Goal: Information Seeking & Learning: Learn about a topic

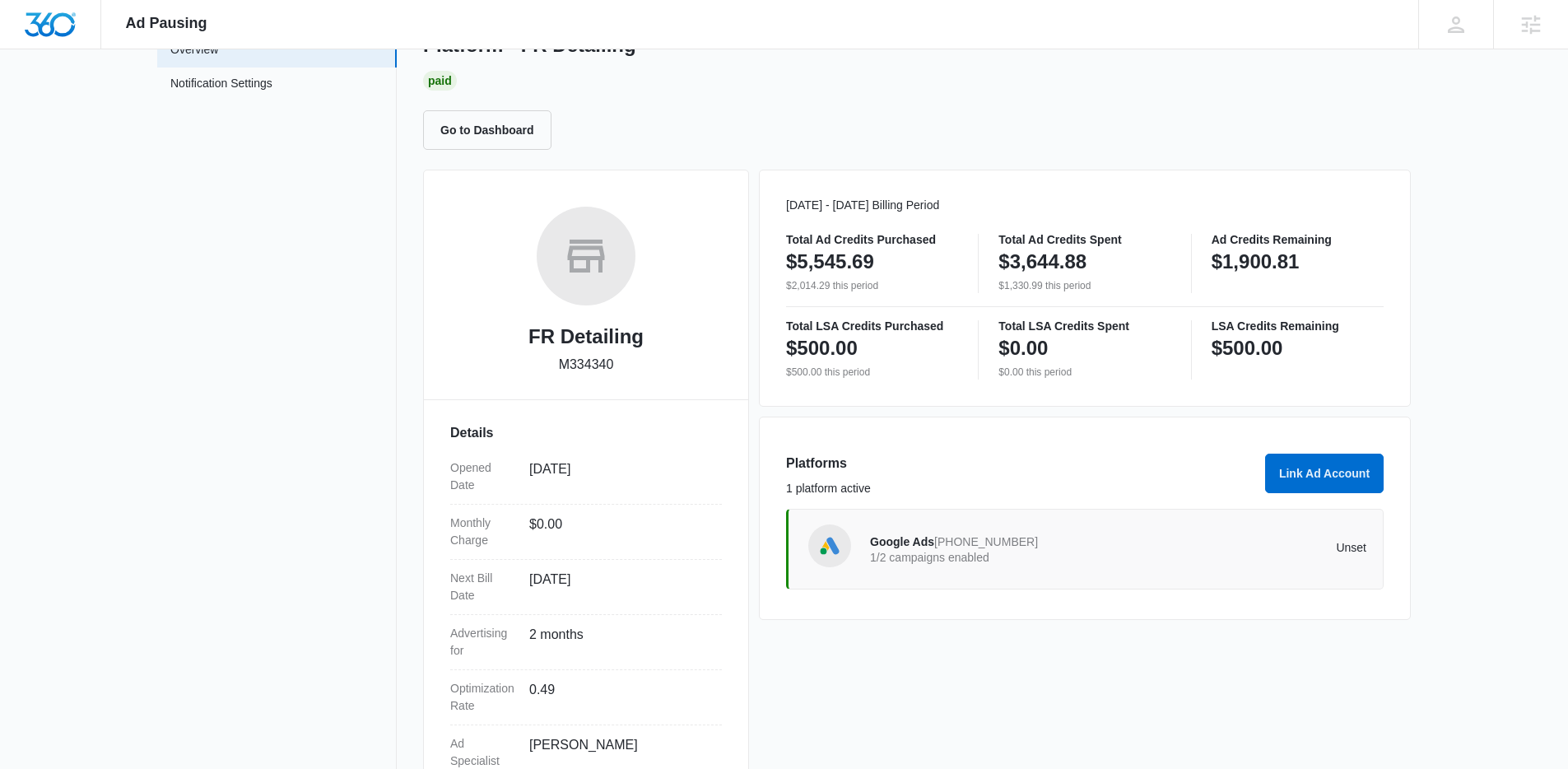
scroll to position [108, 0]
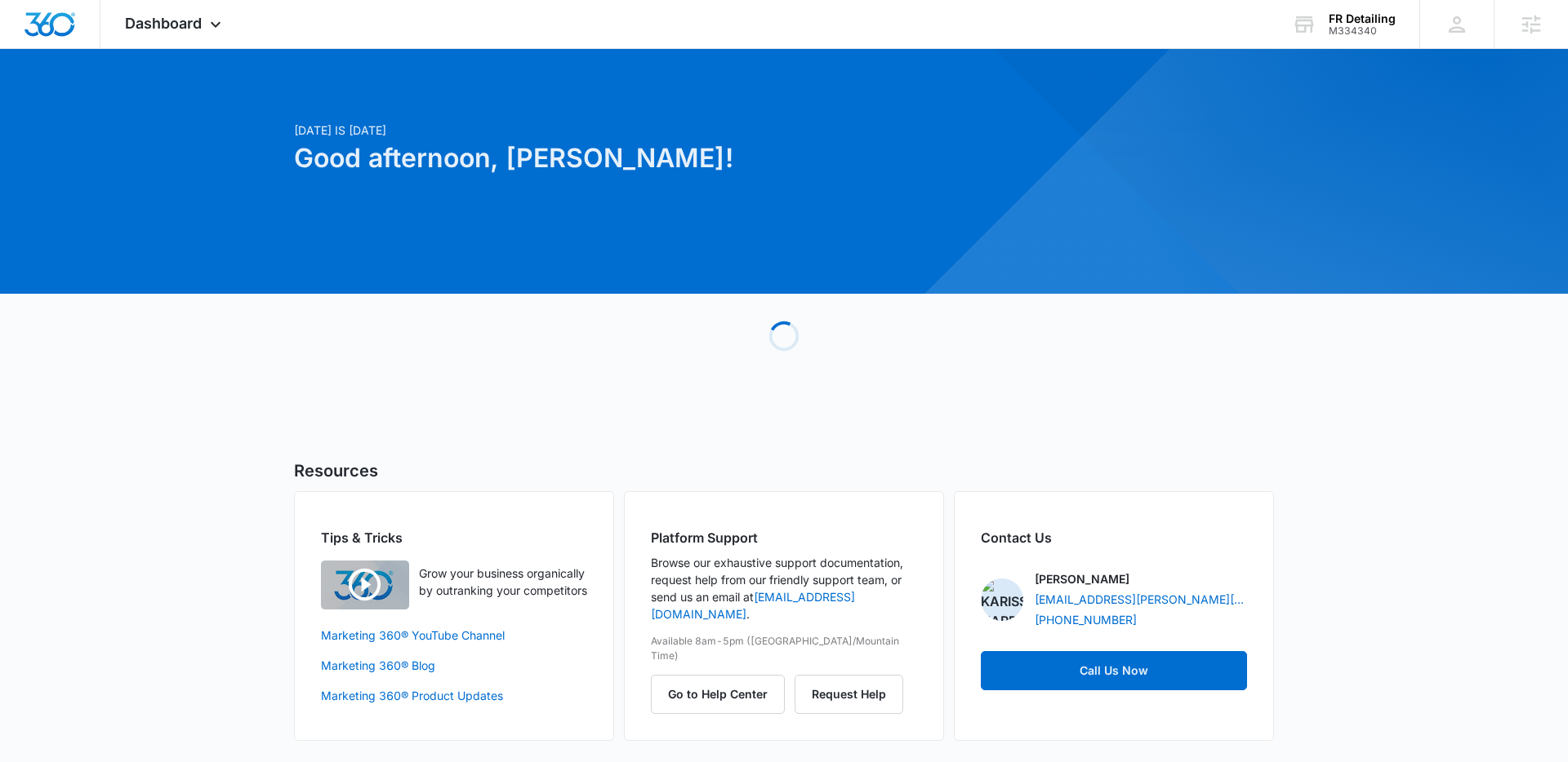
click at [177, 21] on span "Dashboard" at bounding box center [163, 23] width 77 height 17
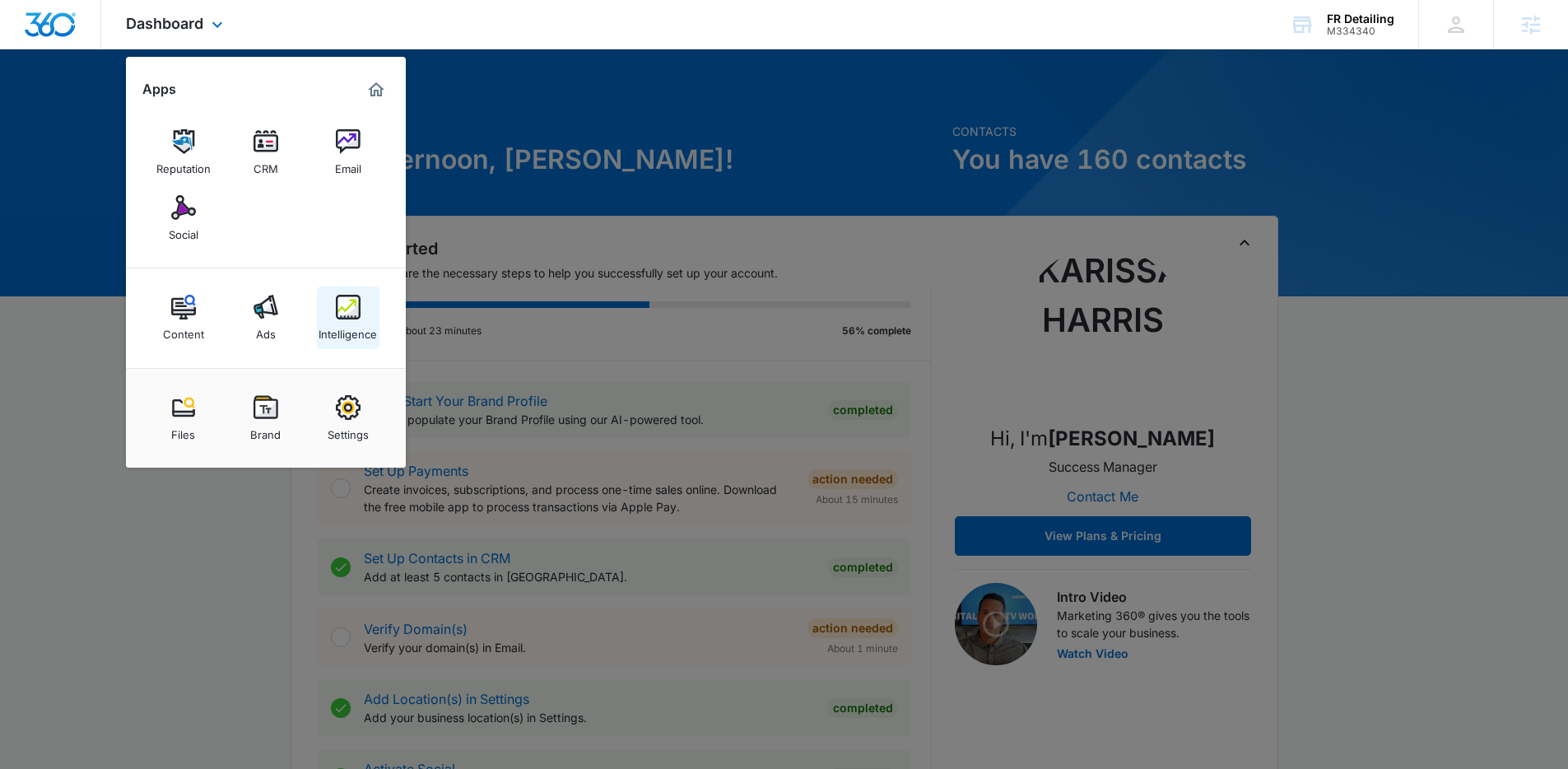
click at [363, 320] on div "Intelligence" at bounding box center [348, 330] width 59 height 21
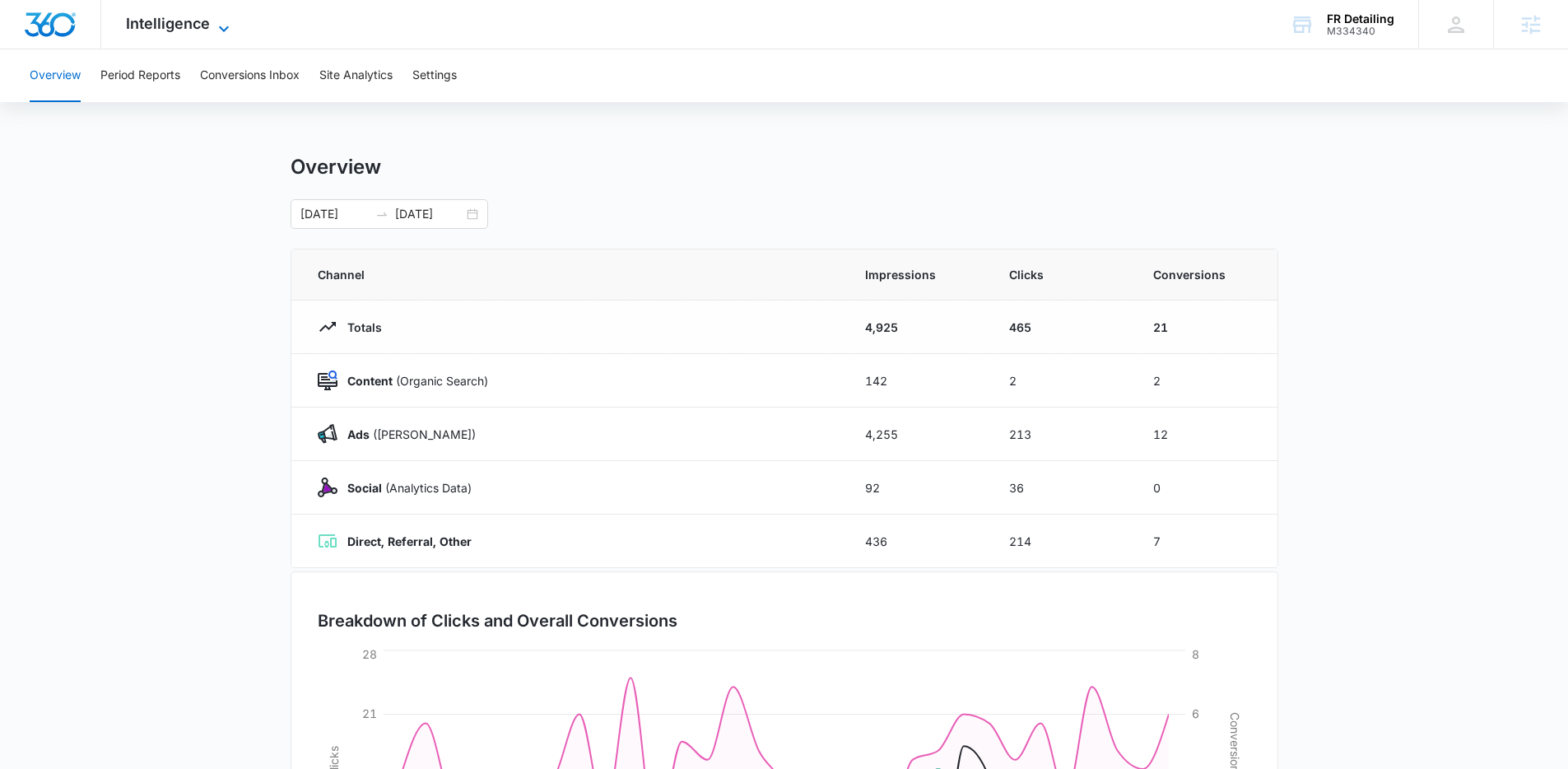
click at [188, 28] on span "Intelligence" at bounding box center [167, 23] width 84 height 17
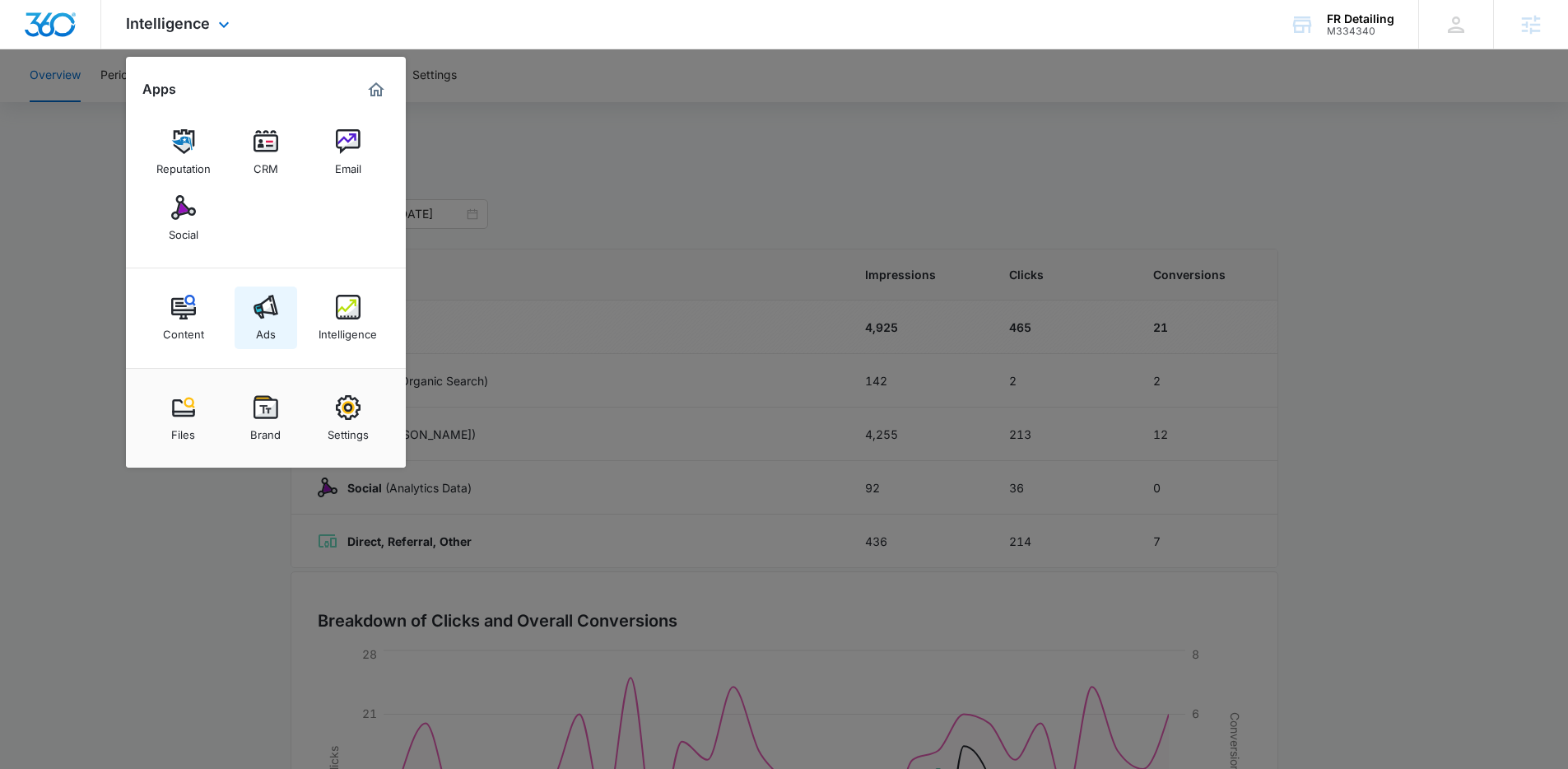
click at [250, 312] on link "Ads" at bounding box center [266, 318] width 63 height 63
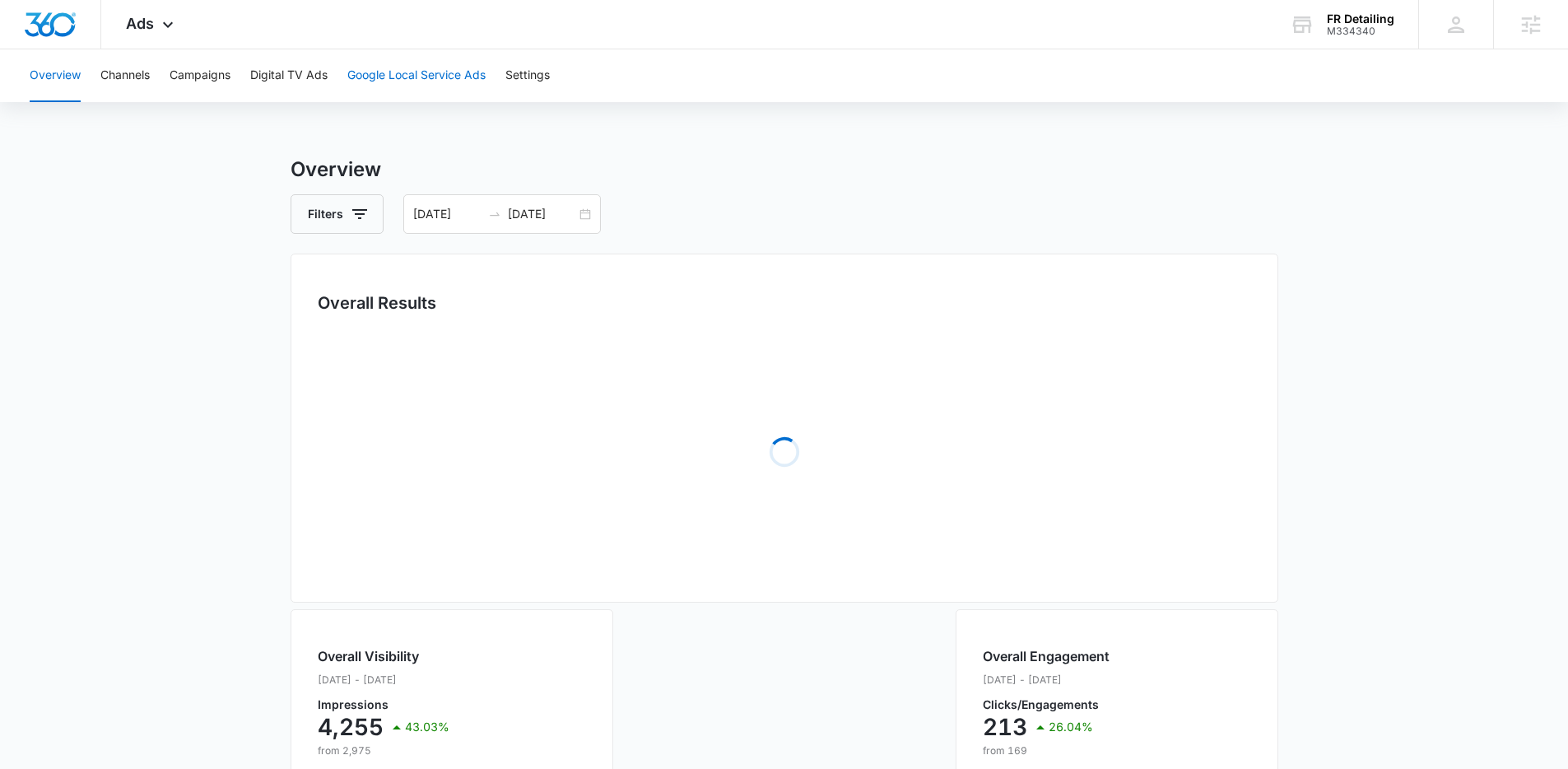
click at [466, 81] on button "Google Local Service Ads" at bounding box center [416, 75] width 138 height 53
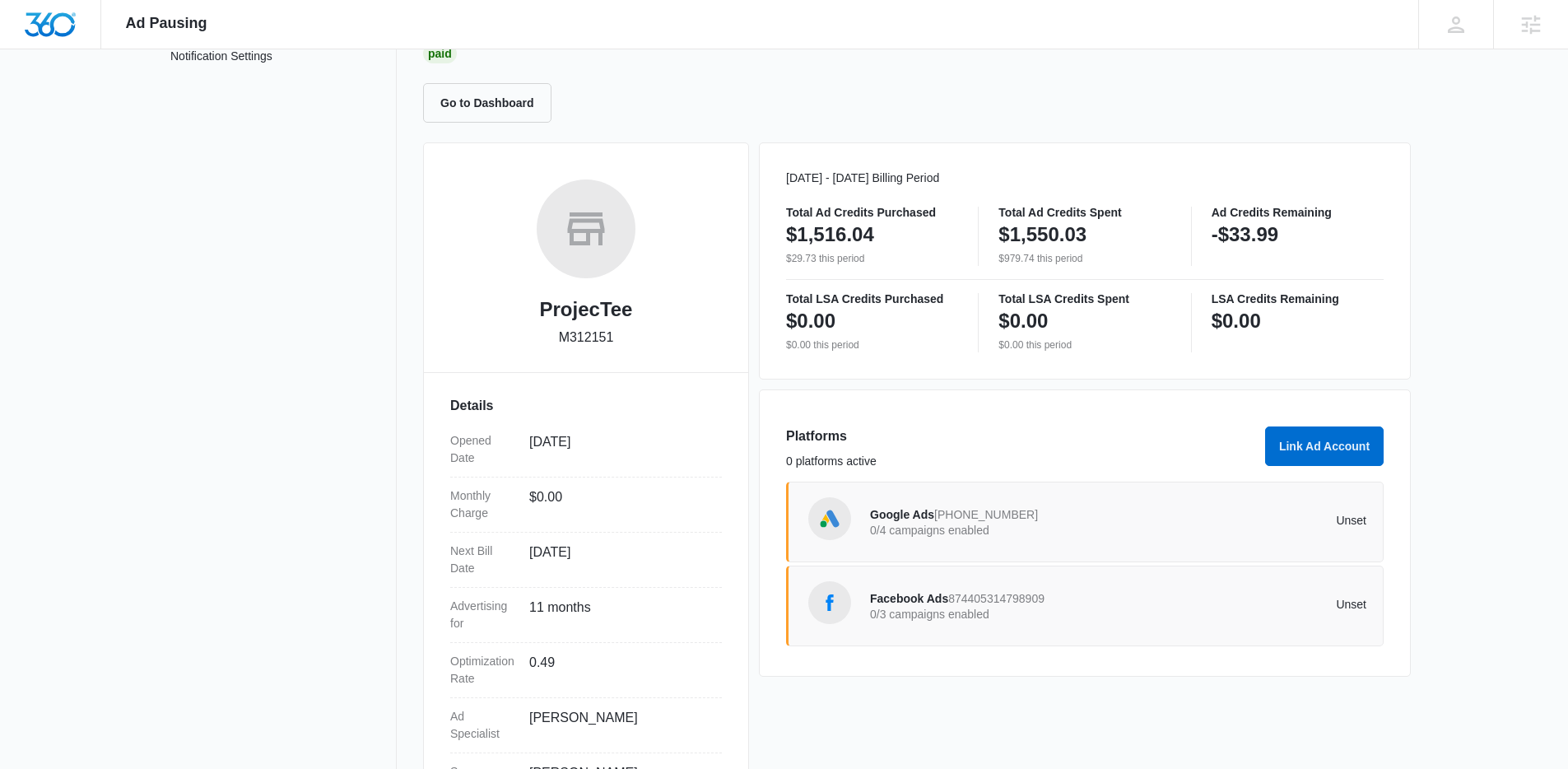
scroll to position [147, 0]
